Goal: Register for event/course

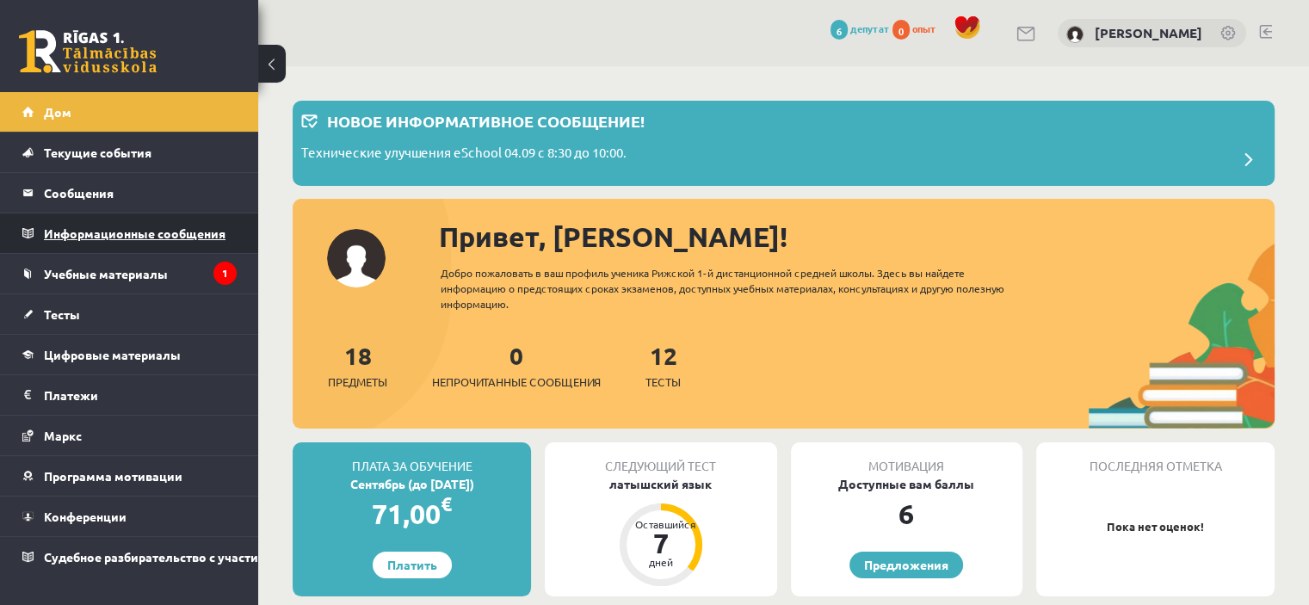
click at [97, 228] on font "Информационные сообщения" at bounding box center [135, 232] width 182 height 15
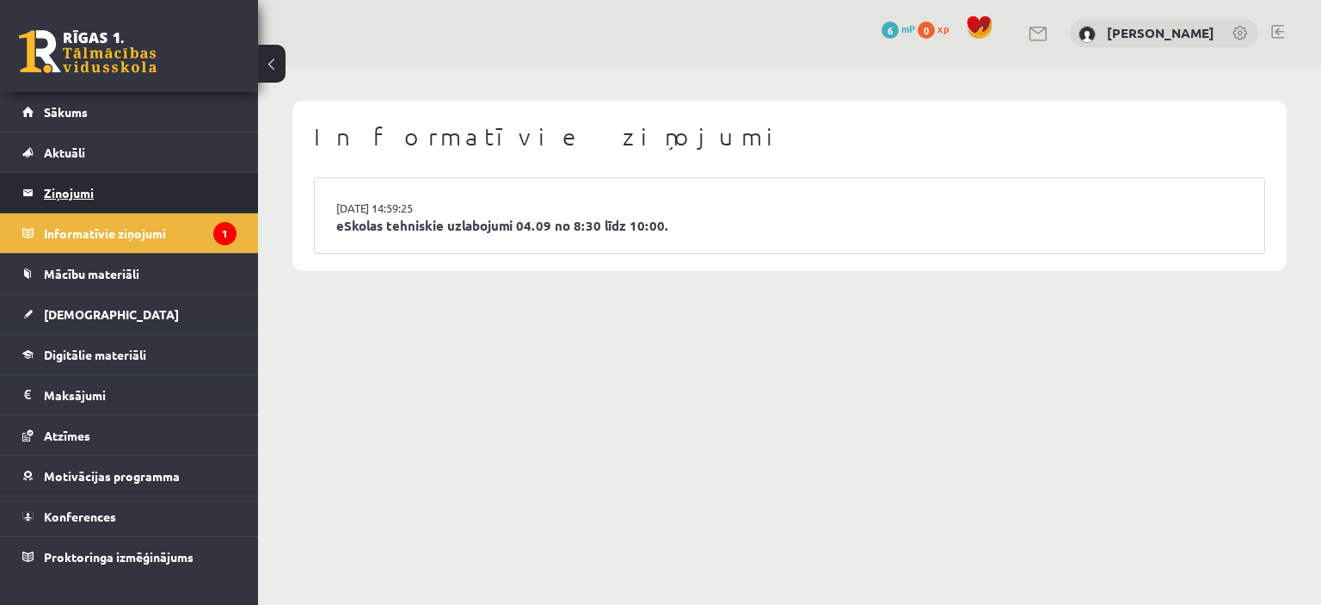
click at [186, 177] on legend "Ziņojumi 0" at bounding box center [140, 193] width 193 height 40
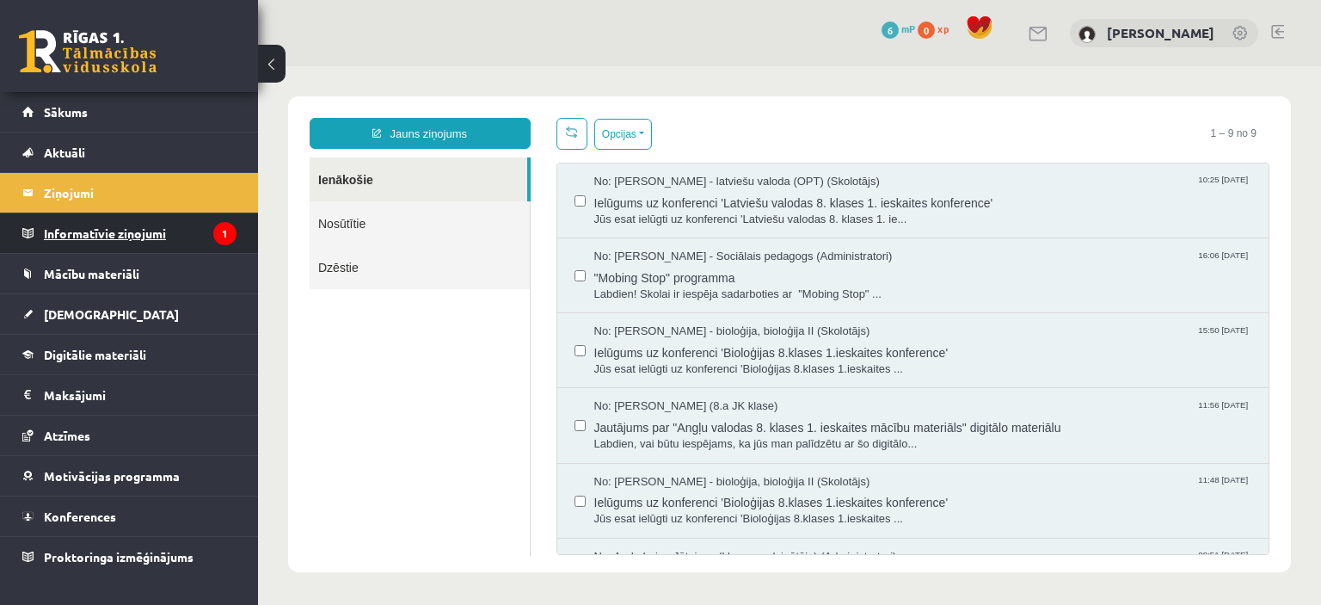
click at [143, 235] on legend "Informatīvie ziņojumi 1" at bounding box center [140, 233] width 193 height 40
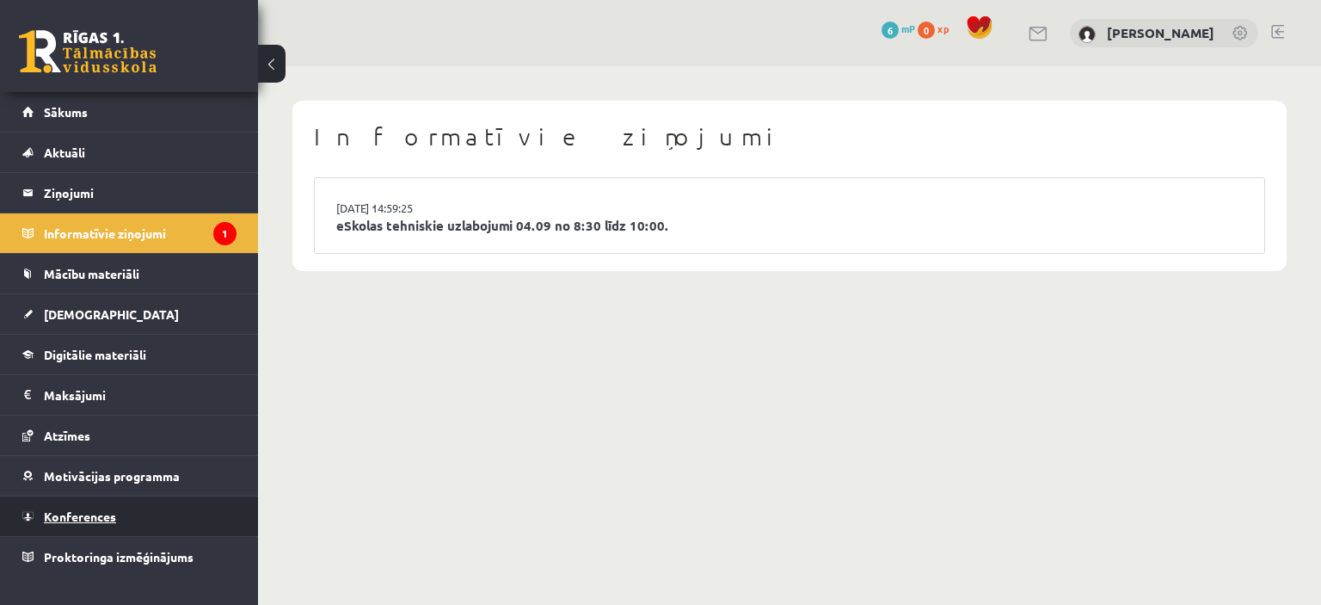
click at [148, 509] on link "Konferences" at bounding box center [129, 516] width 214 height 40
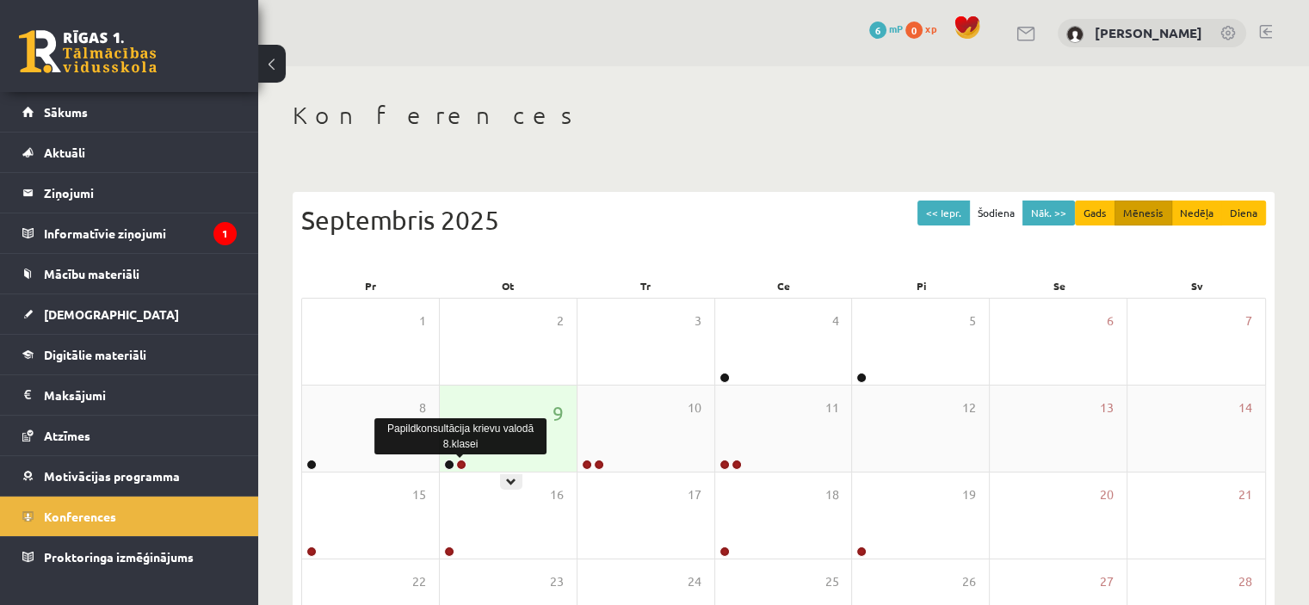
click at [460, 465] on link at bounding box center [461, 464] width 10 height 10
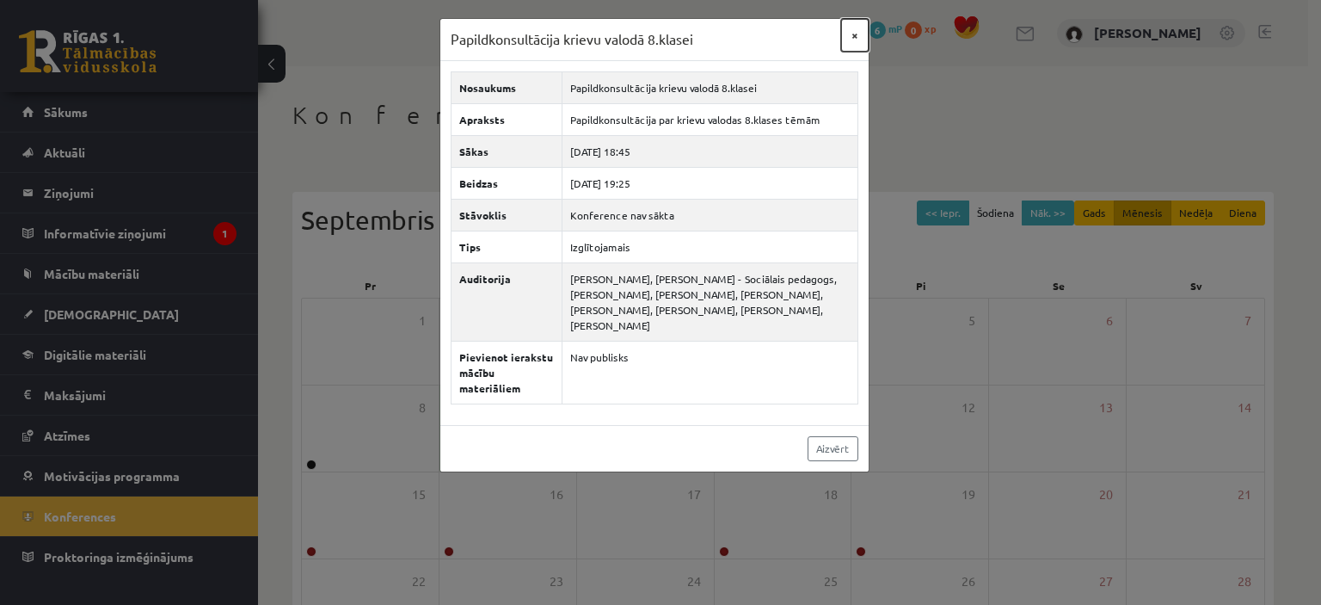
click at [850, 40] on button "×" at bounding box center [855, 35] width 28 height 33
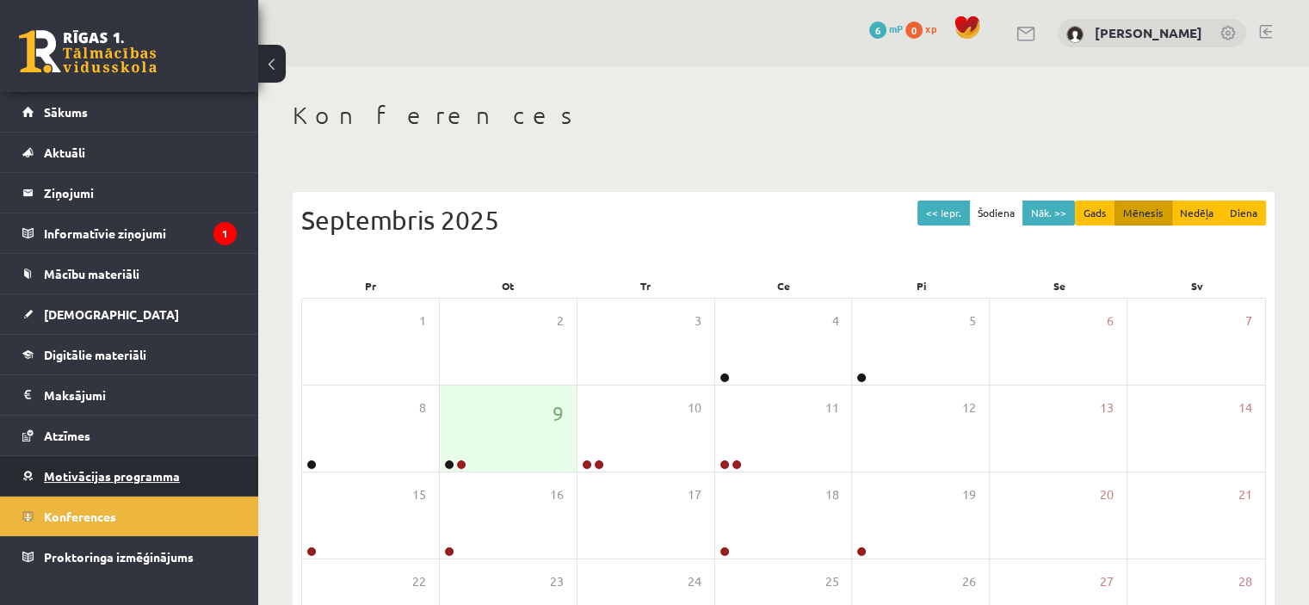
click at [132, 460] on link "Motivācijas programma" at bounding box center [129, 476] width 214 height 40
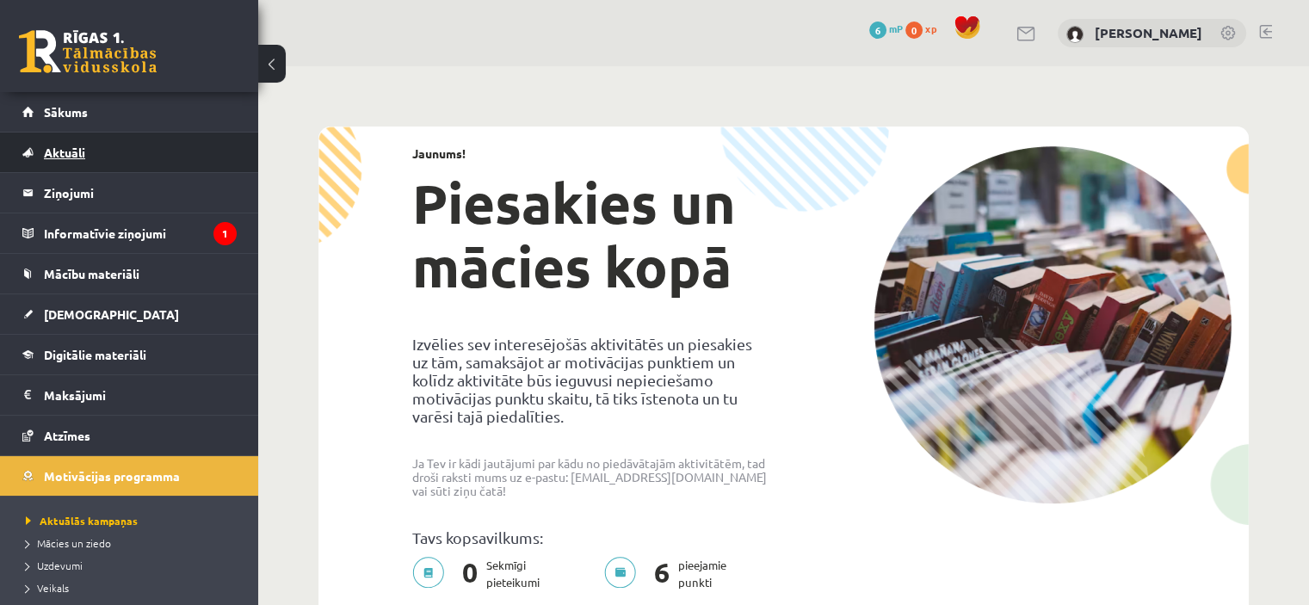
click at [94, 144] on link "Aktuāli" at bounding box center [129, 152] width 214 height 40
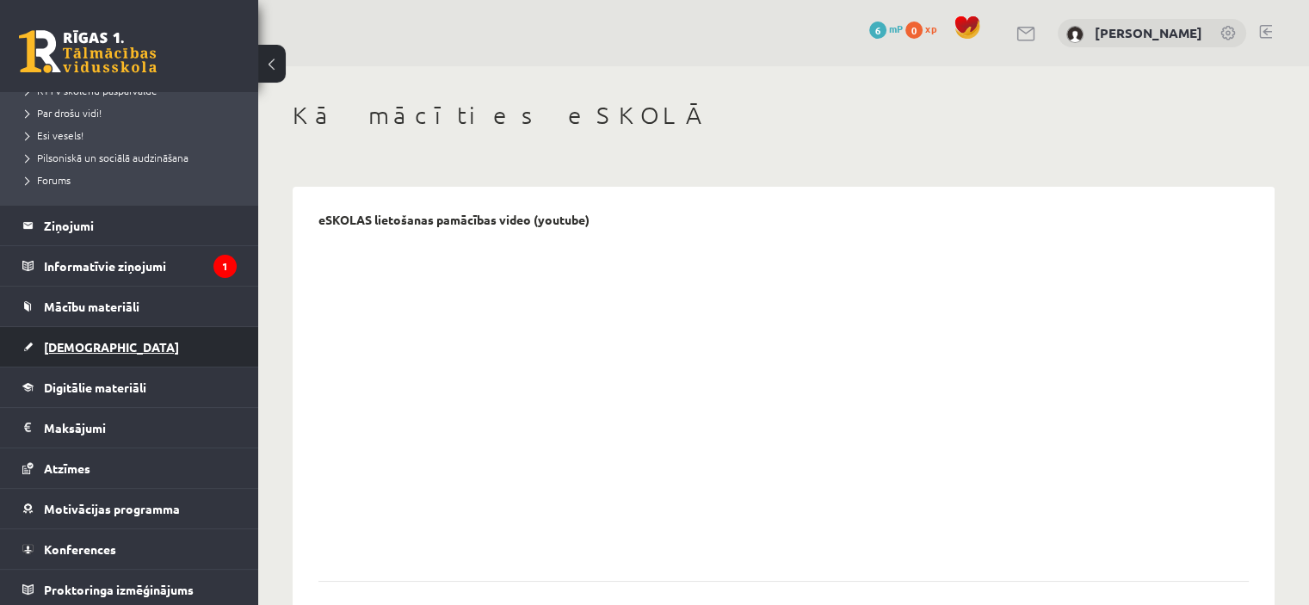
scroll to position [354, 0]
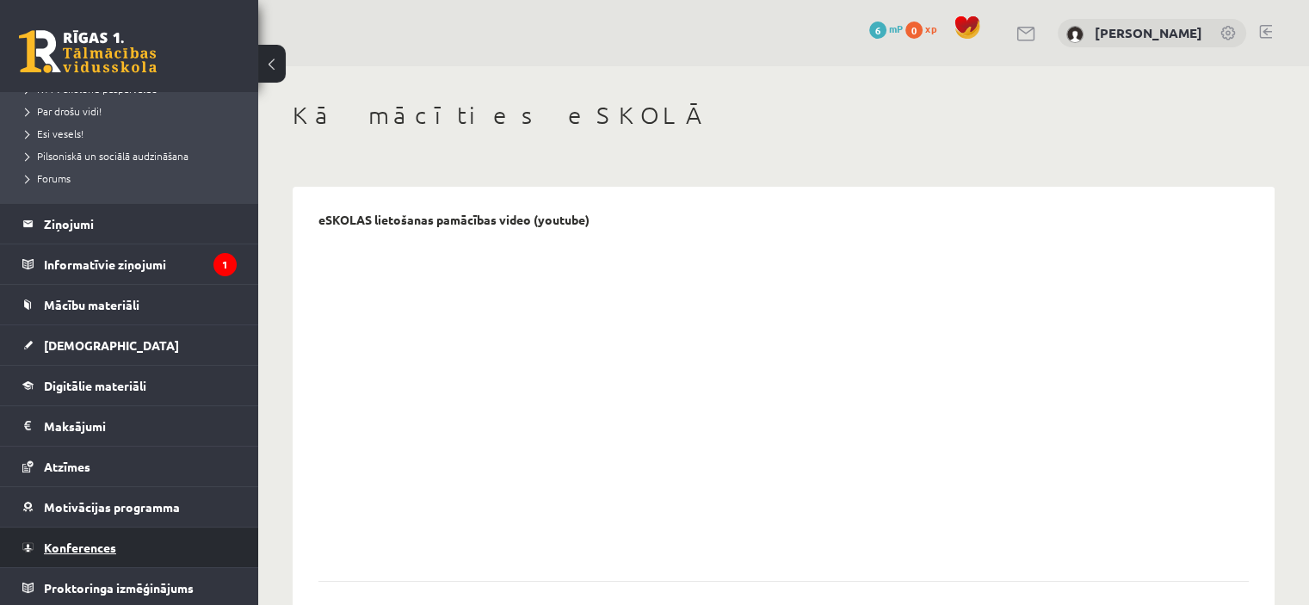
click at [78, 531] on link "Konferences" at bounding box center [129, 547] width 214 height 40
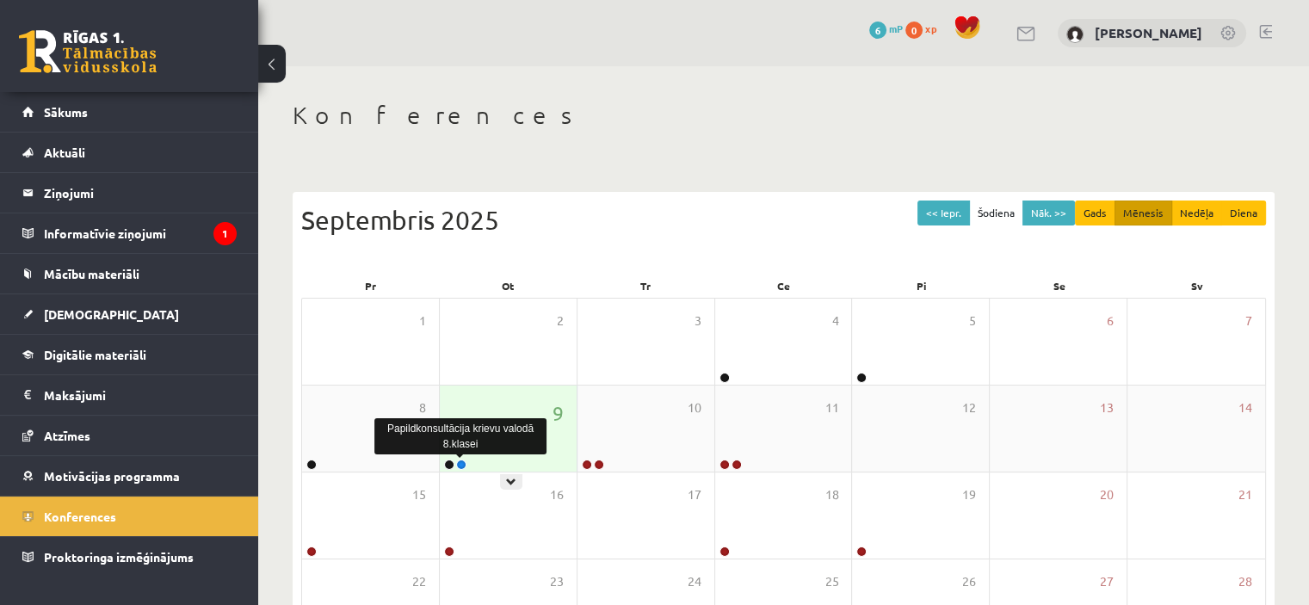
click at [464, 467] on link at bounding box center [461, 464] width 10 height 10
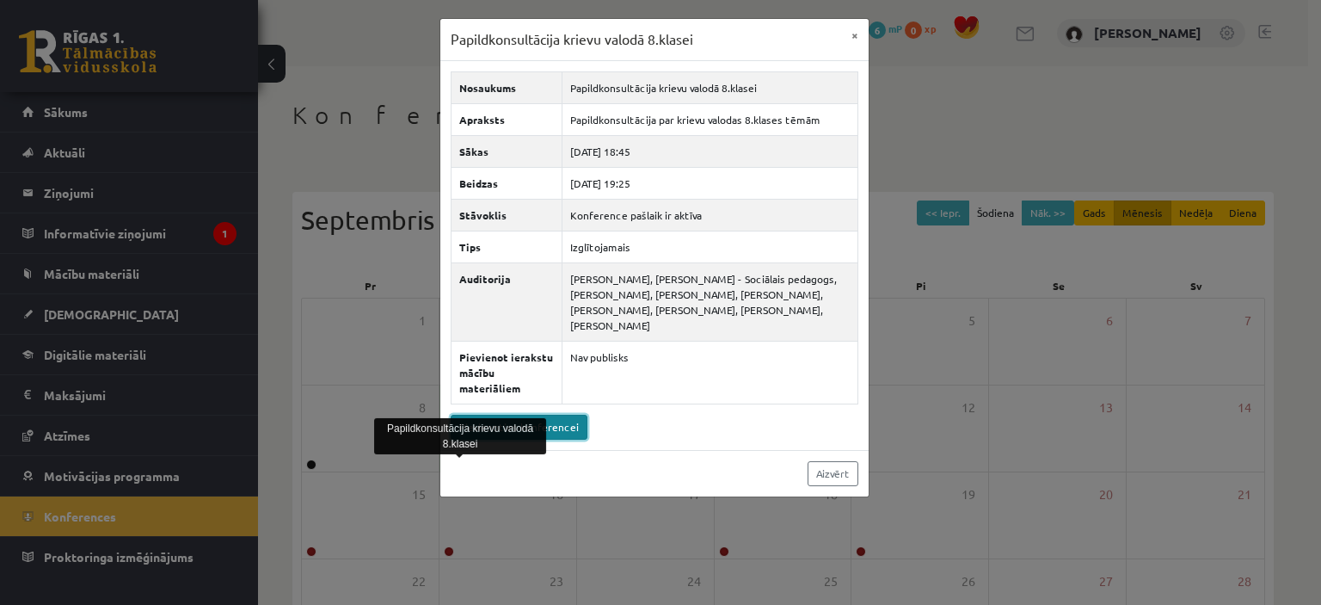
click at [568, 425] on link "Pievienoties konferencei" at bounding box center [519, 427] width 137 height 25
click at [964, 375] on div "Papildkonsultācija krievu valodā 8.klasei × Nosaukums Papildkonsultācija krievu…" at bounding box center [660, 302] width 1321 height 605
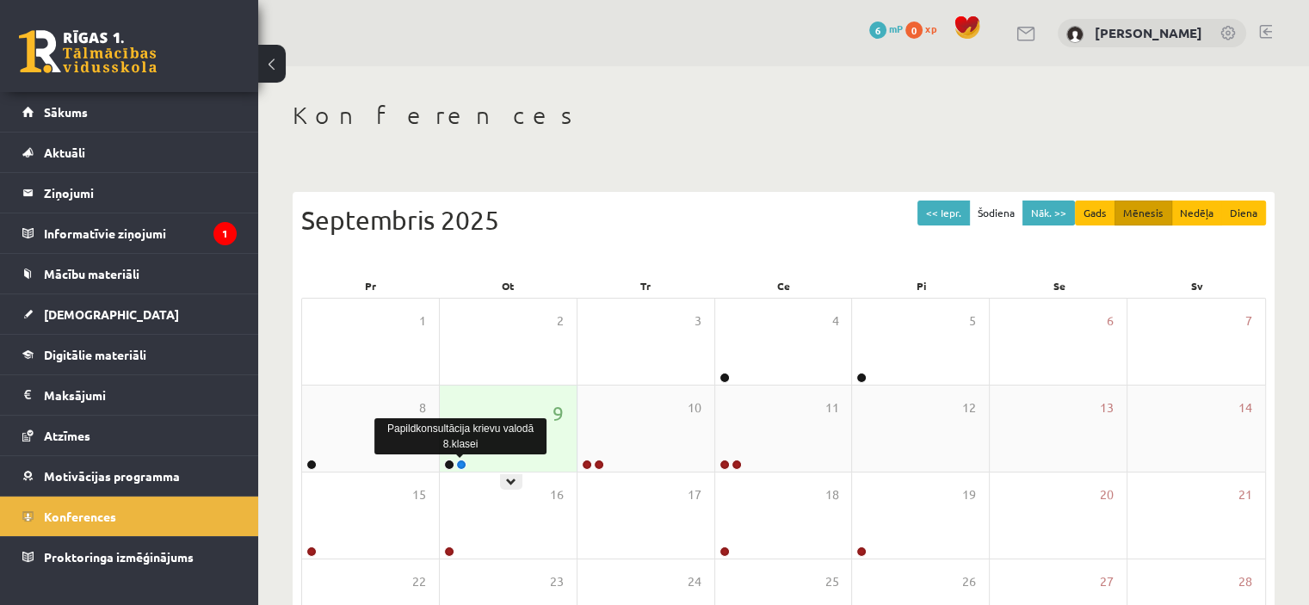
click at [458, 464] on link at bounding box center [461, 464] width 10 height 10
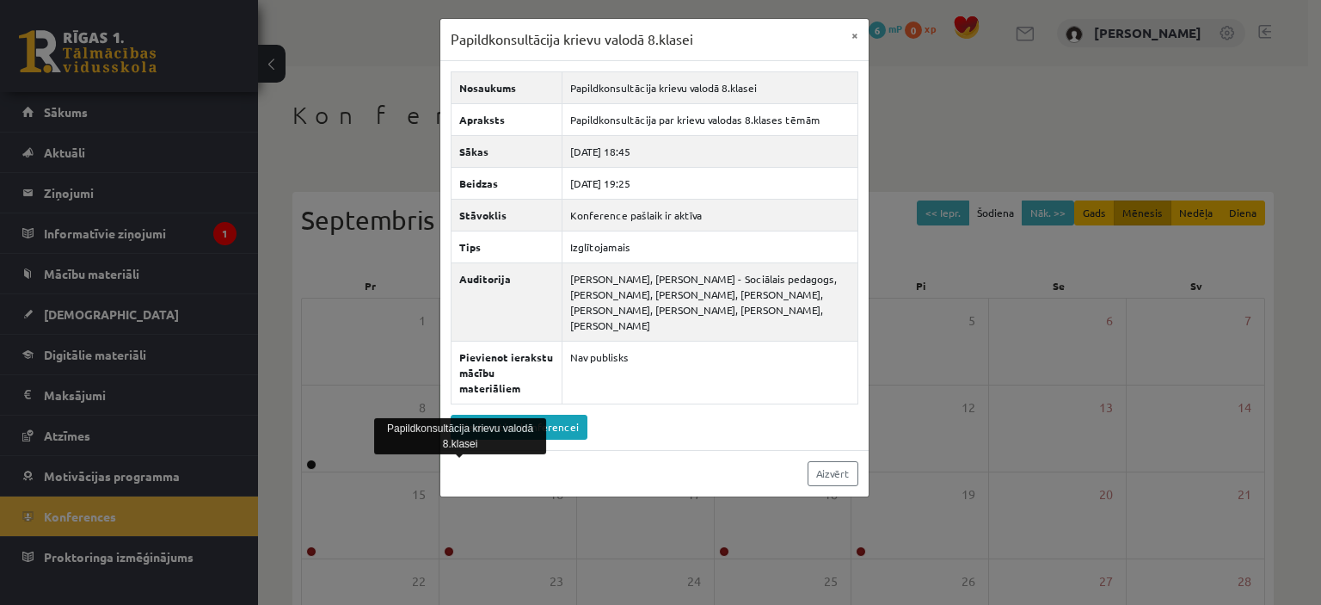
click at [936, 312] on div "Papildkonsultācija krievu valodā 8.klasei × Nosaukums Papildkonsultācija krievu…" at bounding box center [660, 302] width 1321 height 605
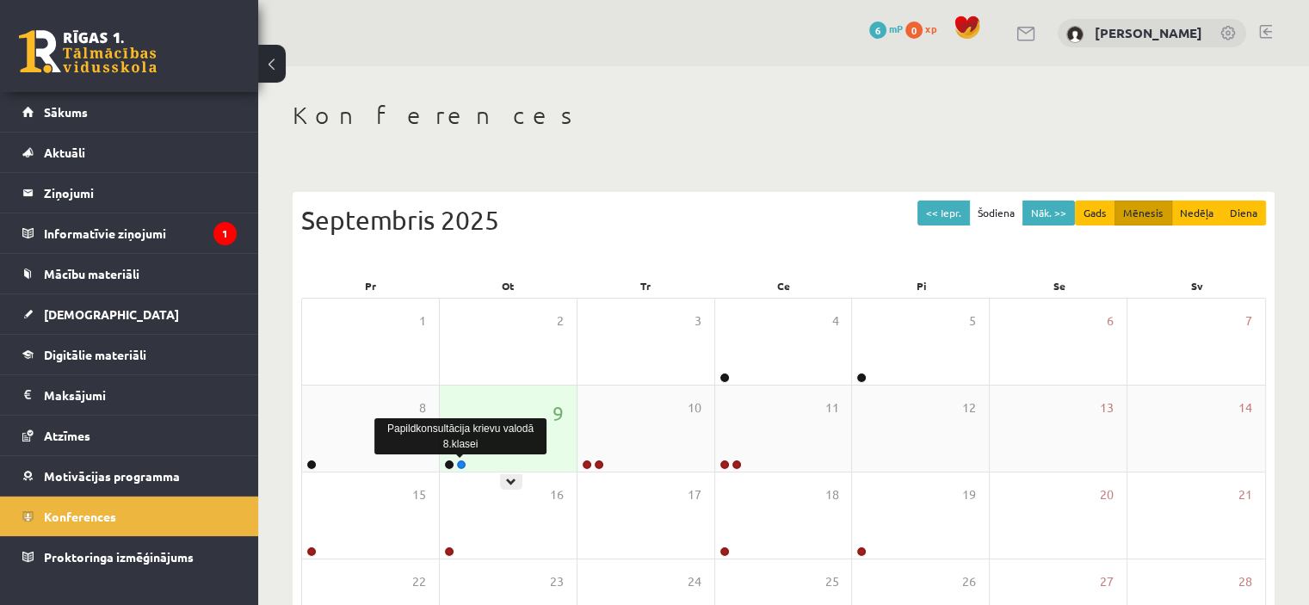
click at [463, 466] on link at bounding box center [461, 464] width 10 height 10
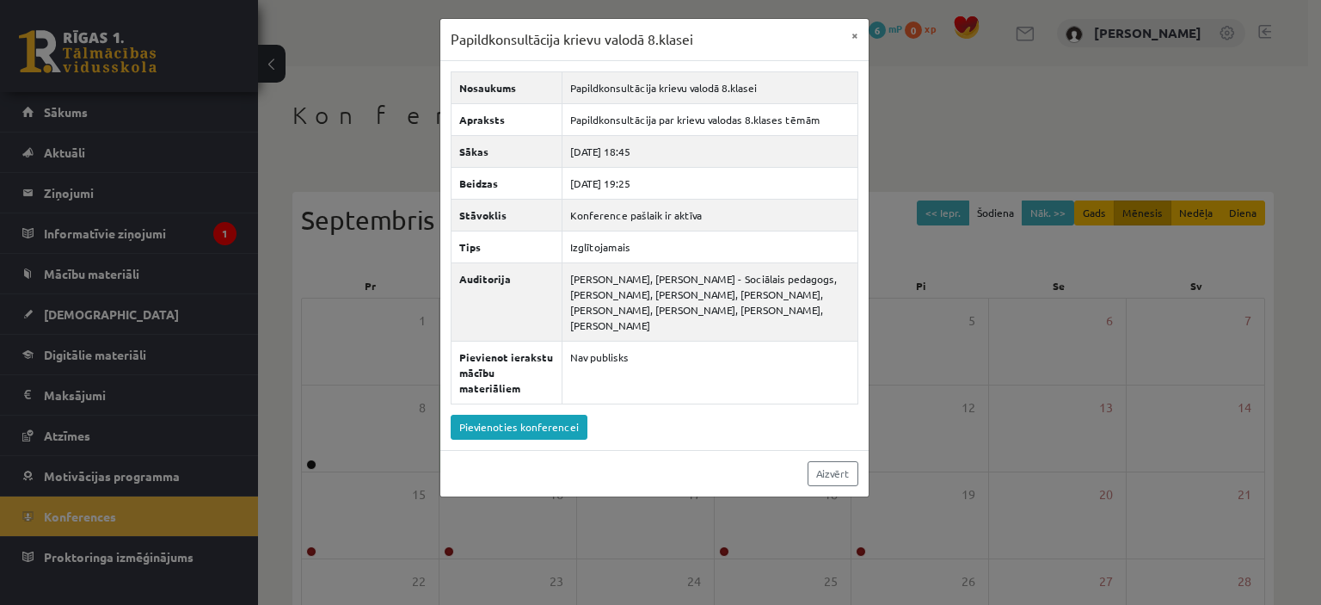
click at [989, 280] on div "Papildkonsultācija krievu valodā 8.klasei × Nosaukums Papildkonsultācija krievu…" at bounding box center [660, 302] width 1321 height 605
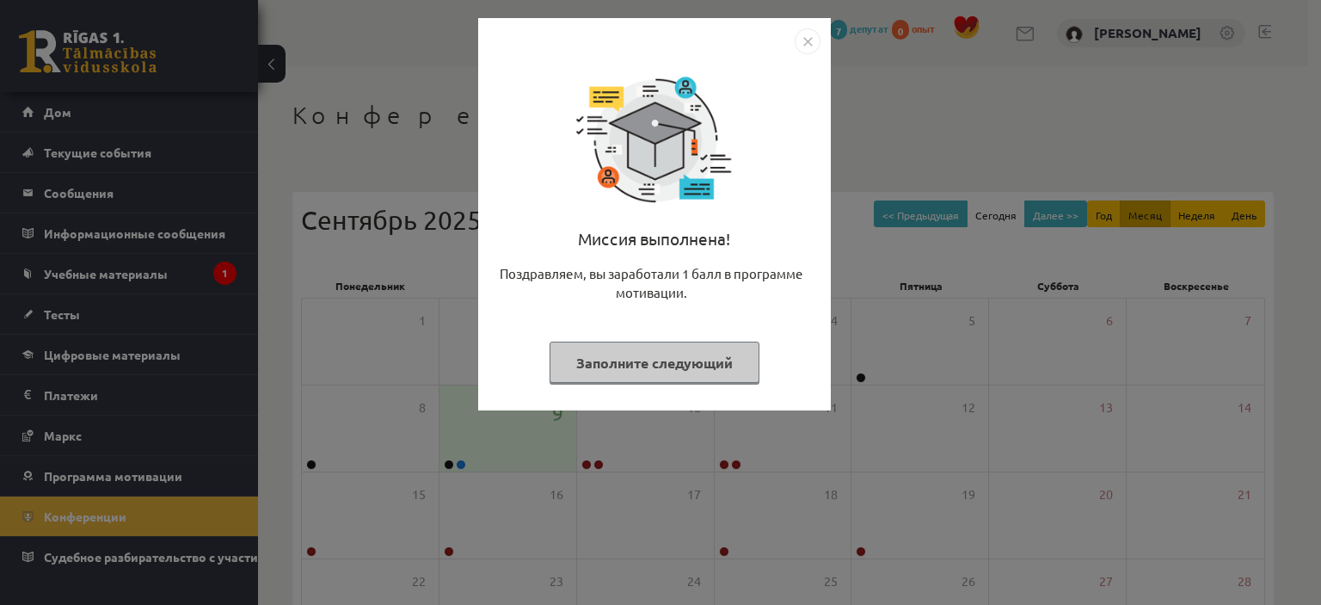
click at [851, 151] on div "Миссия выполнена! Поздравляем, вы заработали 1 балл в программе мотивации. Запо…" at bounding box center [660, 302] width 1321 height 605
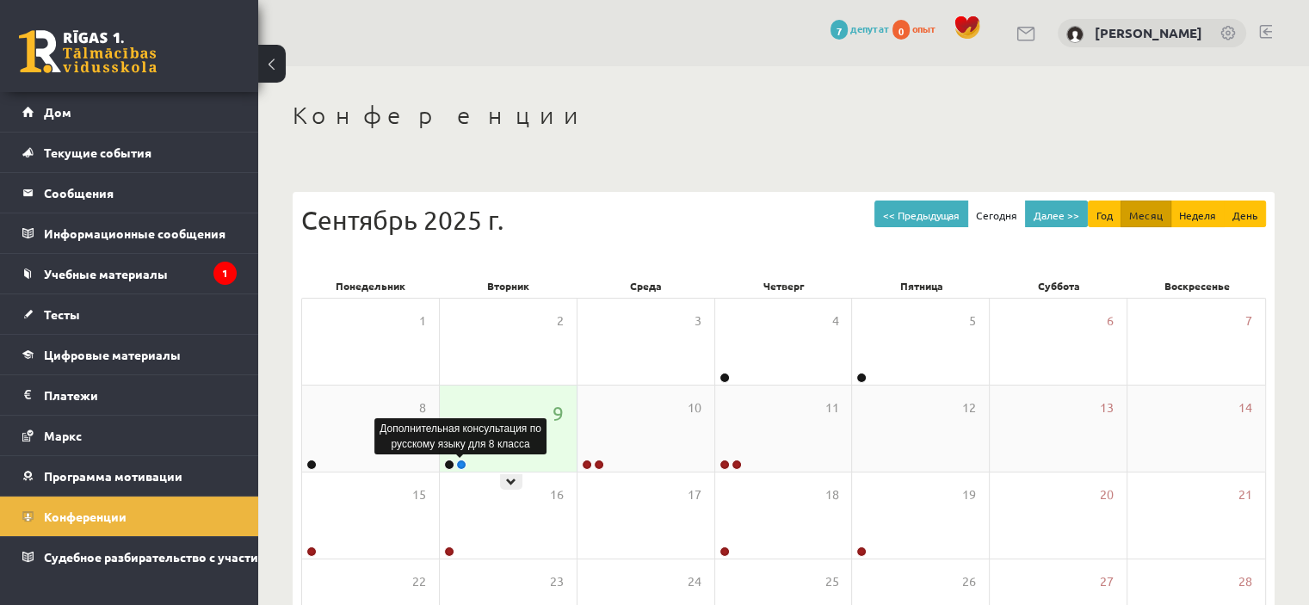
click at [458, 466] on link at bounding box center [461, 464] width 10 height 10
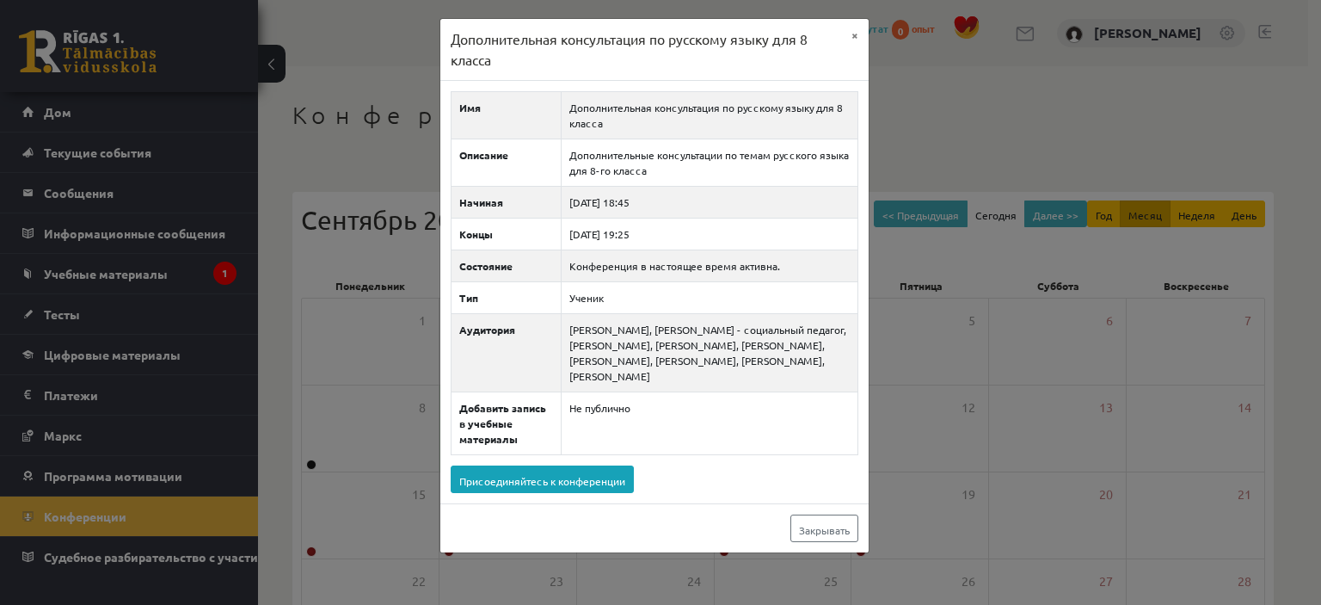
click at [1032, 386] on div "Дополнительная консультация по русскому языку для 8 класса × Имя Дополнительная…" at bounding box center [660, 302] width 1321 height 605
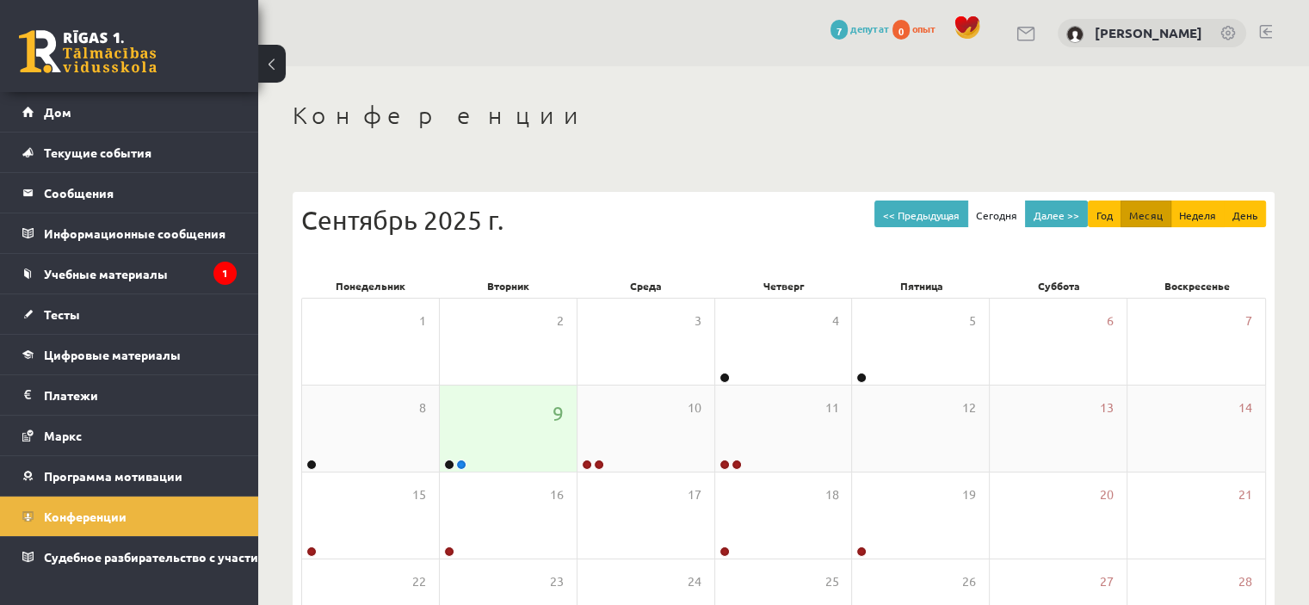
click at [452, 461] on link at bounding box center [449, 464] width 10 height 10
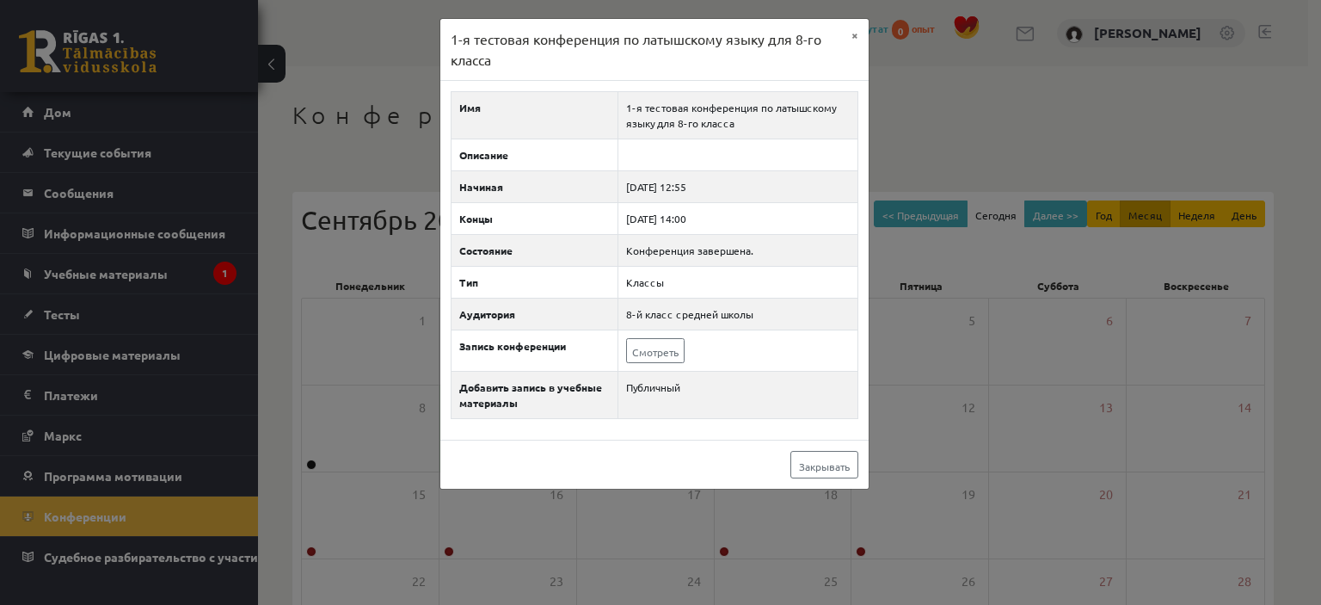
click at [1022, 355] on div "1-я тестовая конференция по латышскому языку для 8-го класса × Имя 1-я тестовая…" at bounding box center [660, 302] width 1321 height 605
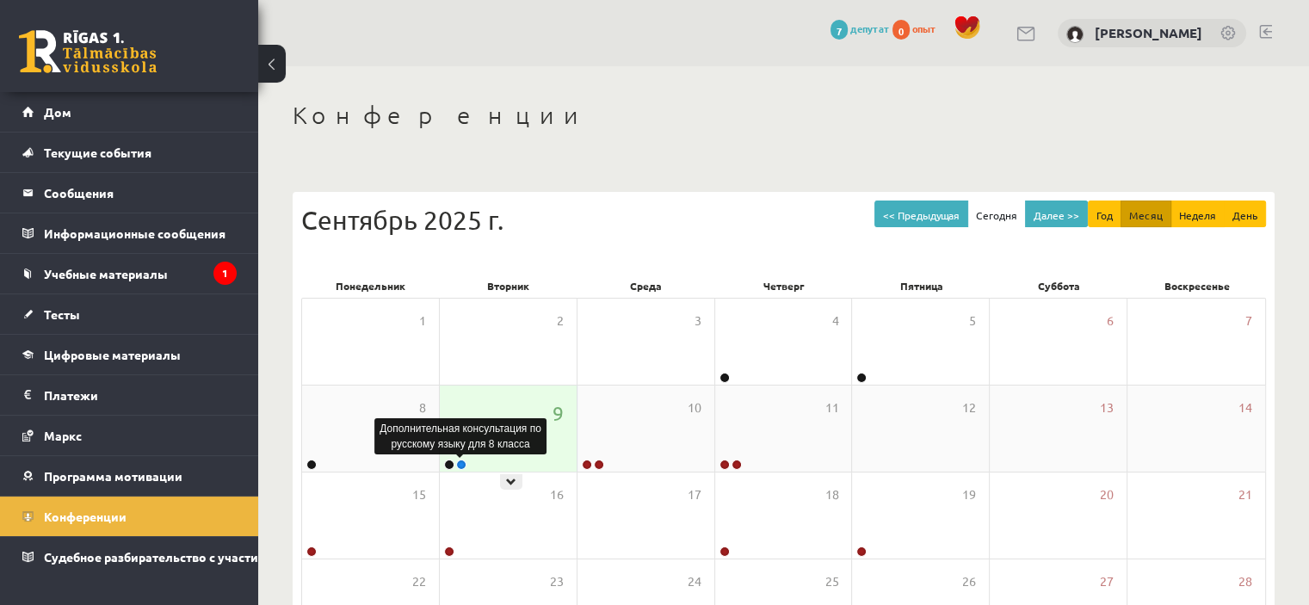
click at [461, 460] on link at bounding box center [461, 464] width 10 height 10
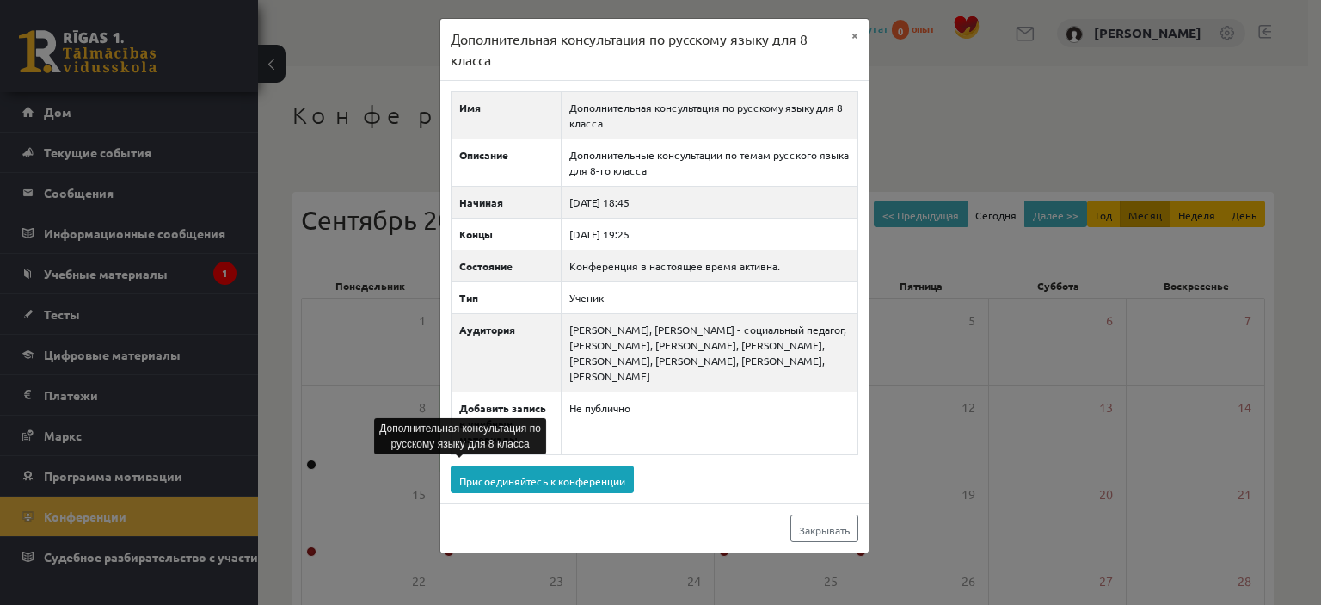
click at [993, 336] on div "Дополнительная консультация по русскому языку для 8 класса × Имя Дополнительная…" at bounding box center [660, 302] width 1321 height 605
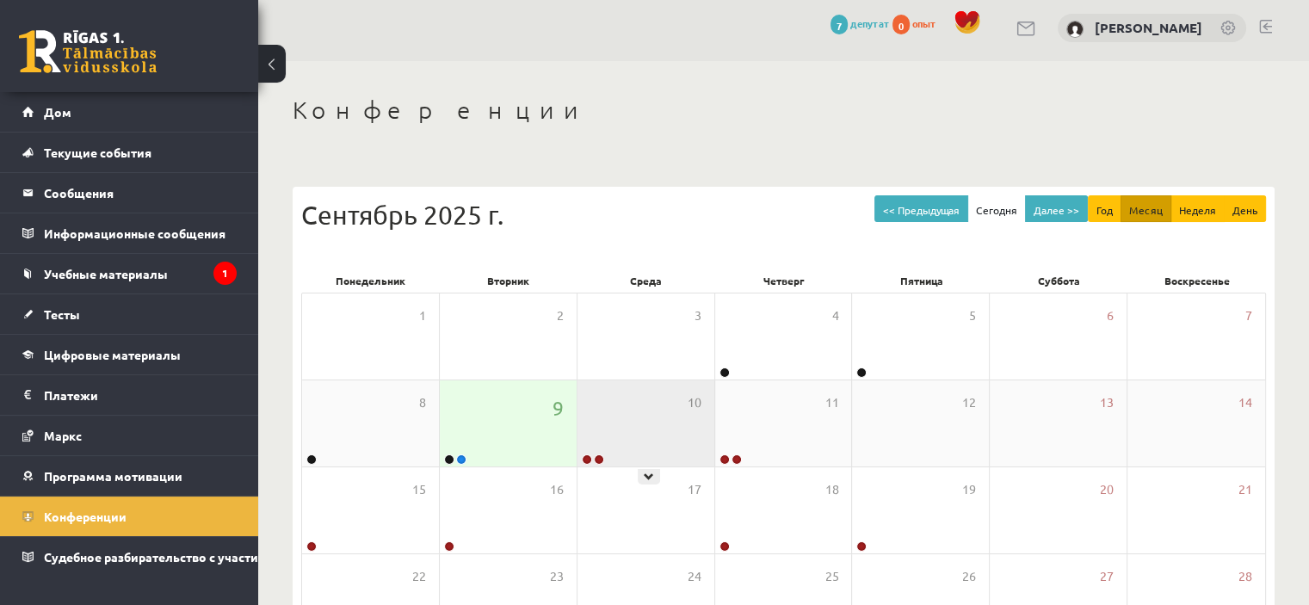
scroll to position [172, 0]
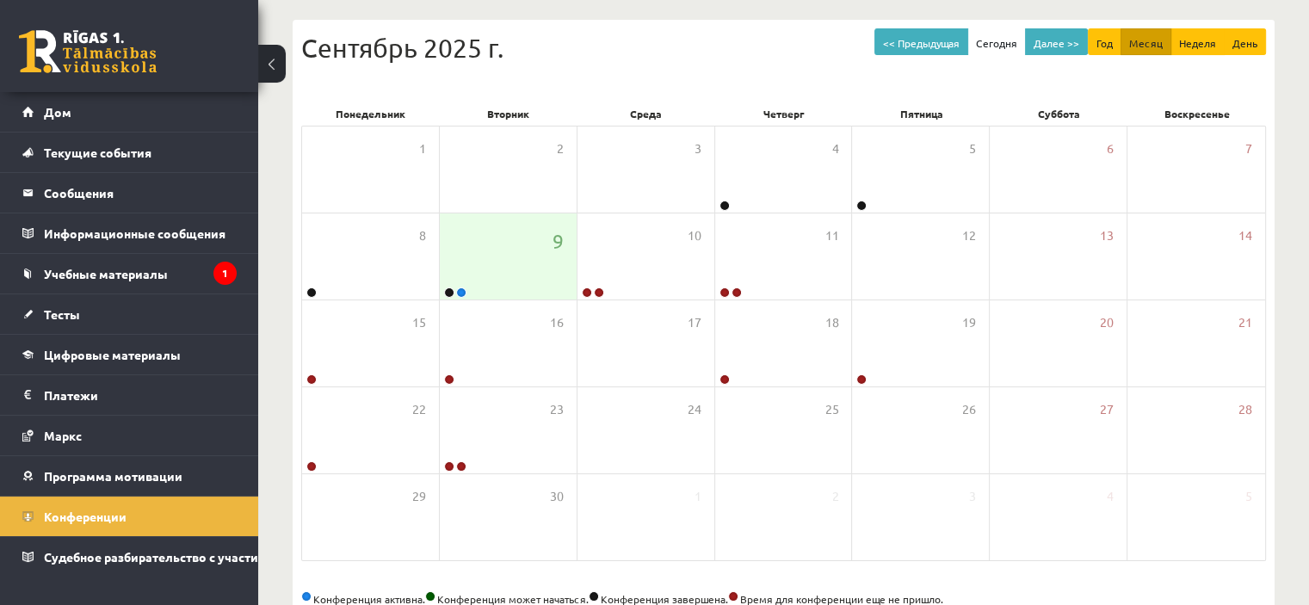
click at [721, 35] on div "Сентябрь 2025 г." at bounding box center [783, 47] width 964 height 39
click at [459, 288] on link at bounding box center [461, 292] width 10 height 10
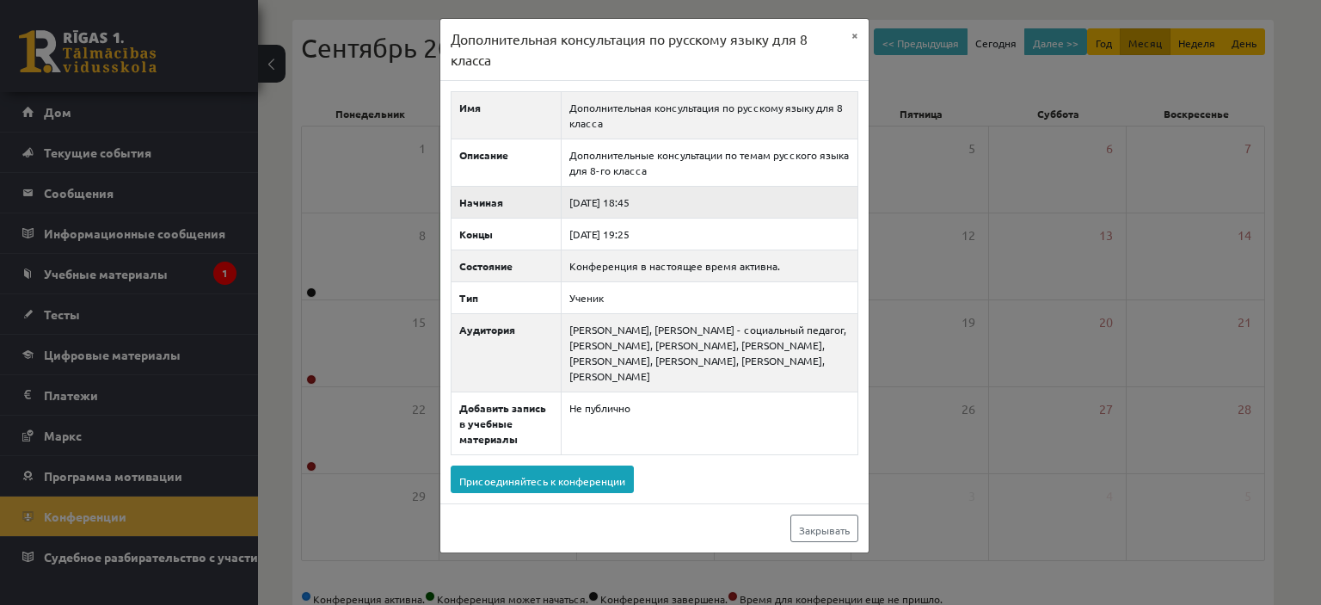
drag, startPoint x: 668, startPoint y: 197, endPoint x: 557, endPoint y: 200, distance: 111.0
click at [557, 200] on tr "Начиная 2025-09-09 18:45" at bounding box center [654, 203] width 407 height 32
click at [861, 34] on button "×" at bounding box center [855, 35] width 28 height 33
